Goal: Consume media (video, audio)

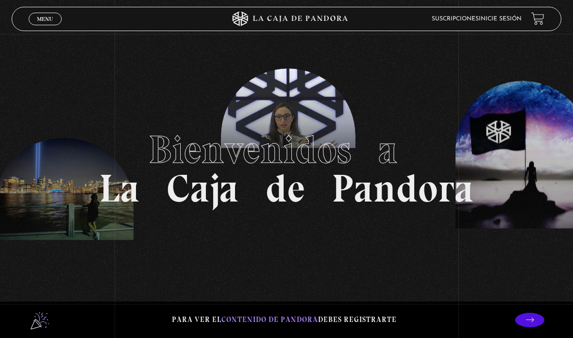
click at [45, 20] on span "Menu" at bounding box center [45, 19] width 16 height 6
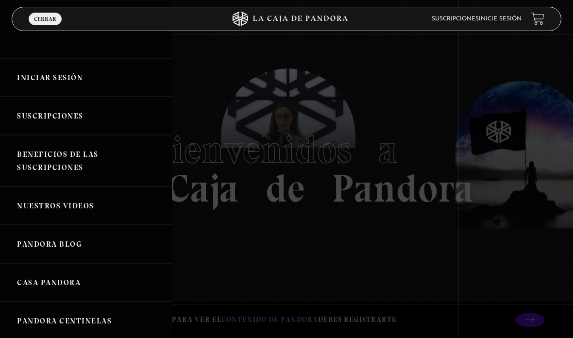
click at [39, 80] on link "Iniciar Sesión" at bounding box center [86, 77] width 172 height 38
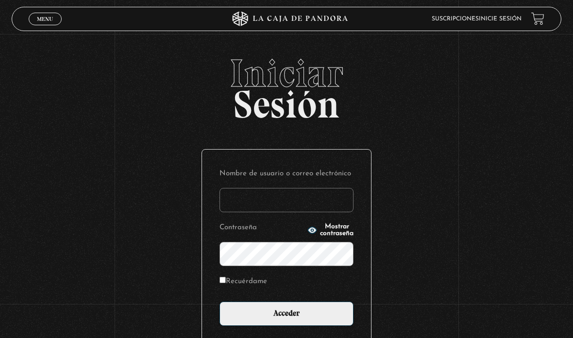
type input "HeiToLo"
click at [310, 319] on input "Acceder" at bounding box center [286, 313] width 134 height 24
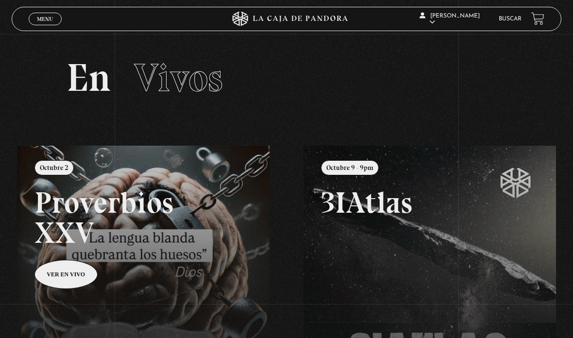
click at [50, 24] on span "Cerrar" at bounding box center [45, 27] width 23 height 7
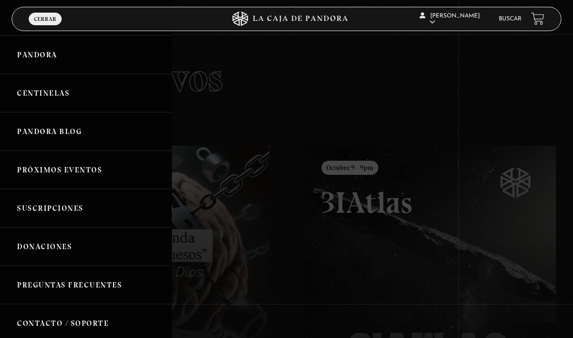
scroll to position [36, 0]
click at [67, 63] on link "Pandora" at bounding box center [86, 55] width 172 height 38
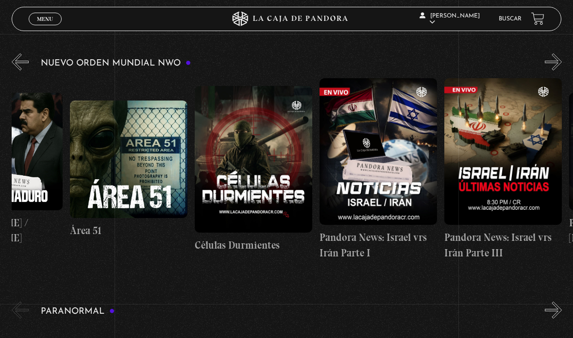
scroll to position [0, 67]
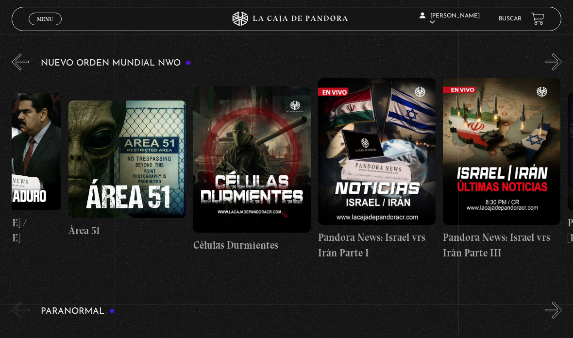
click at [382, 175] on figure at bounding box center [376, 151] width 117 height 147
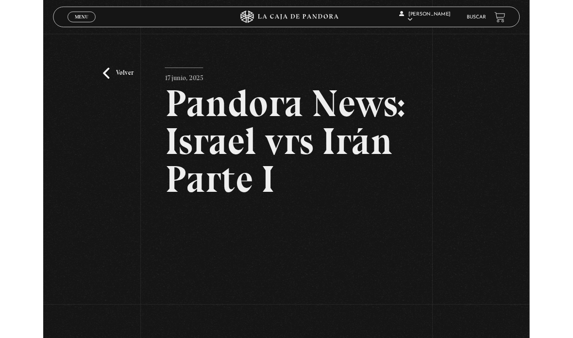
scroll to position [163, 0]
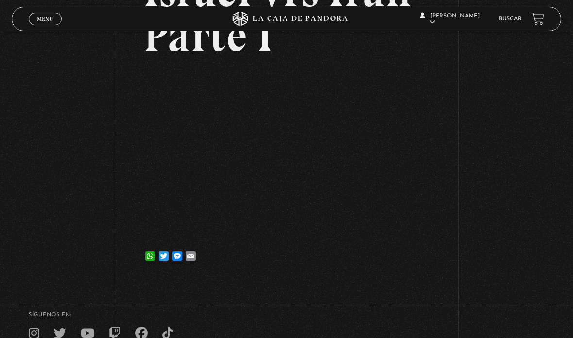
click at [572, 64] on div "Volver [DATE] Pandora News: [GEOGRAPHIC_DATA] vrs Irán Parte I WhatsApp Twitter…" at bounding box center [286, 74] width 573 height 407
click at [57, 203] on div "Volver [DATE] Pandora News: [GEOGRAPHIC_DATA] vrs Irán Parte I WhatsApp Twitter…" at bounding box center [286, 74] width 573 height 407
click at [49, 24] on link "Menu Cerrar" at bounding box center [45, 19] width 33 height 13
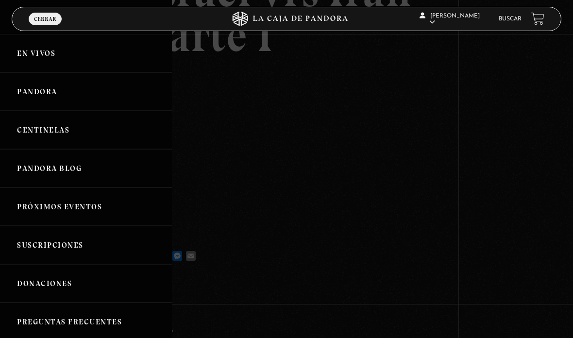
click at [70, 110] on link "Pandora" at bounding box center [86, 91] width 172 height 38
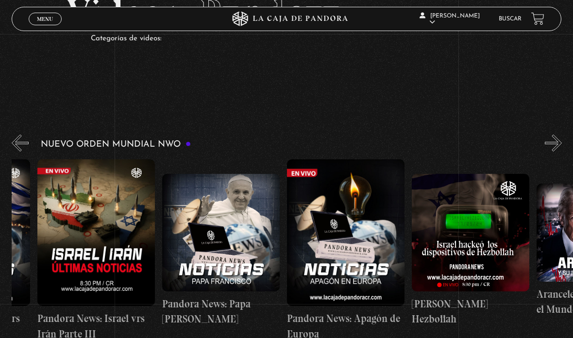
scroll to position [0, 488]
